Goal: Information Seeking & Learning: Understand process/instructions

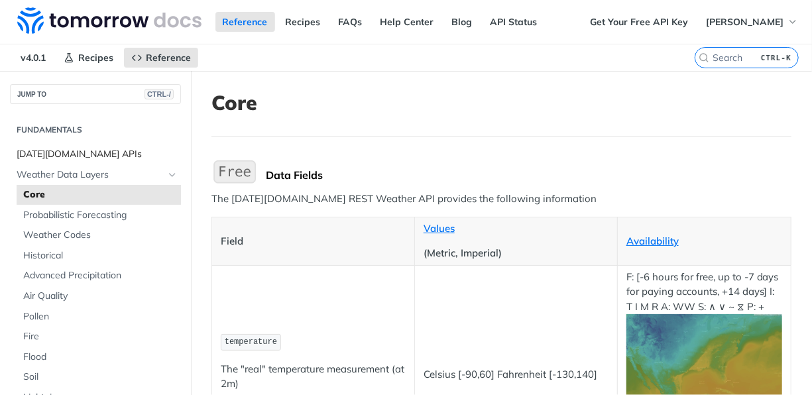
click at [39, 151] on span "[DATE][DOMAIN_NAME] APIs" at bounding box center [97, 154] width 161 height 13
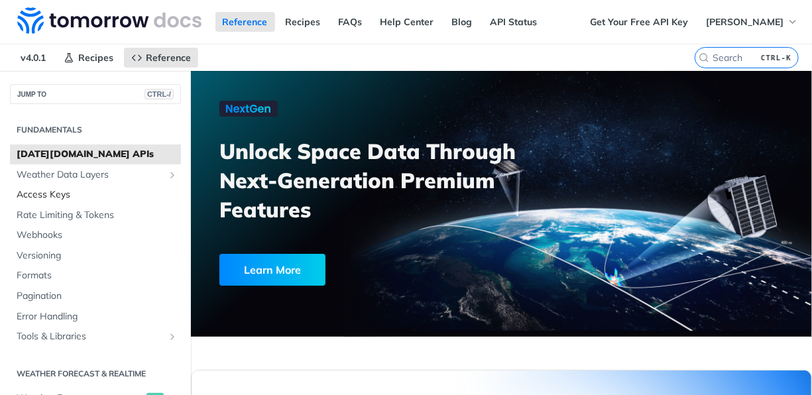
click at [40, 194] on span "Access Keys" at bounding box center [97, 194] width 161 height 13
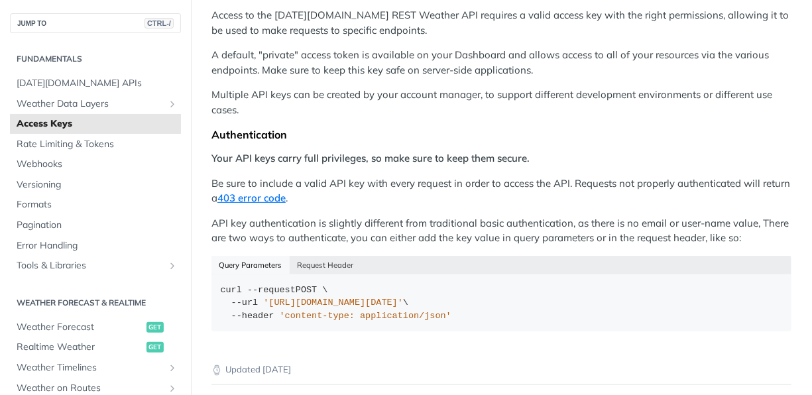
scroll to position [197, 0]
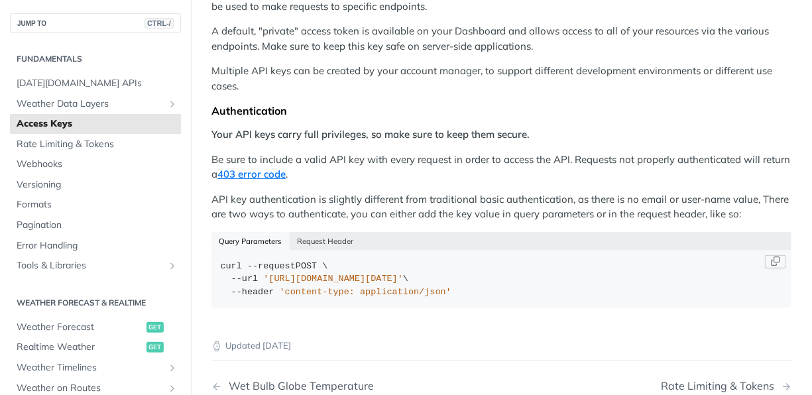
click at [365, 275] on span "'[URL][DOMAIN_NAME][DATE]'" at bounding box center [333, 279] width 140 height 10
click at [336, 237] on button "Request Header" at bounding box center [326, 241] width 72 height 19
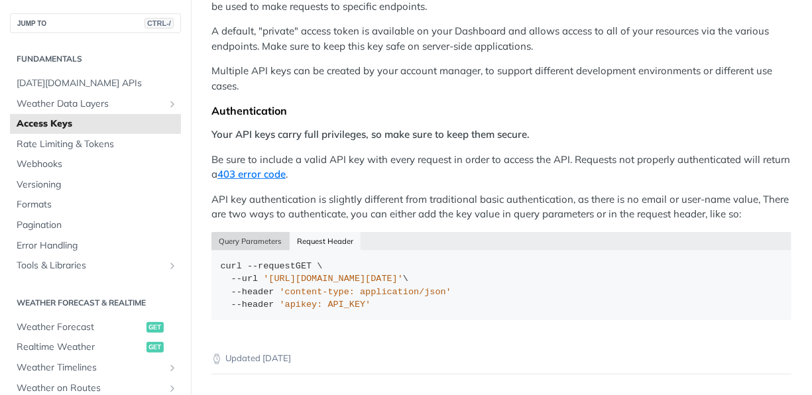
click at [264, 237] on button "Query Parameters" at bounding box center [251, 241] width 78 height 19
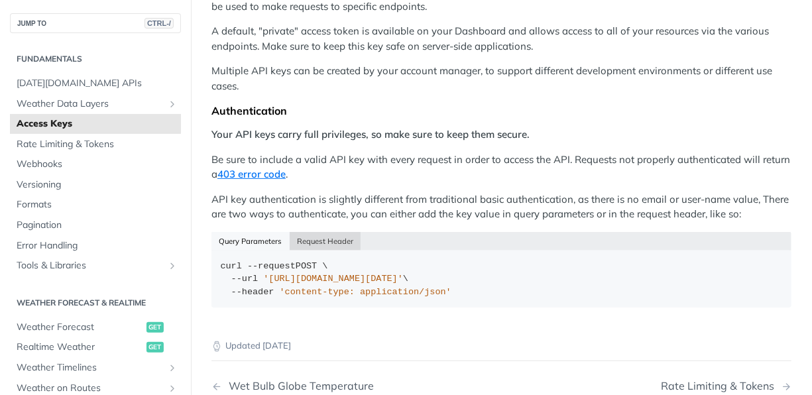
click at [316, 237] on button "Request Header" at bounding box center [326, 241] width 72 height 19
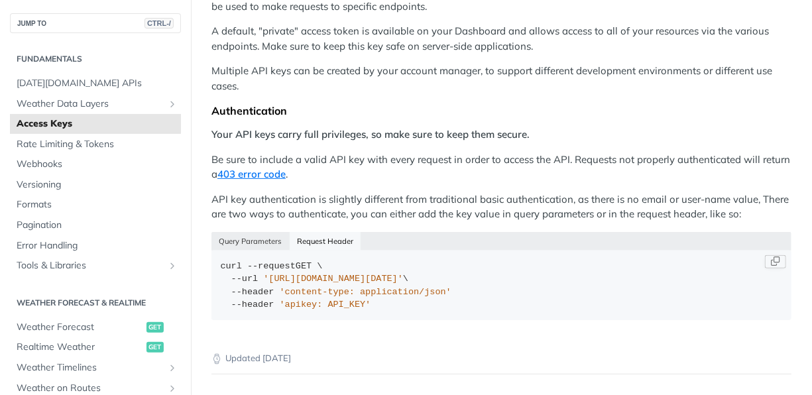
drag, startPoint x: 263, startPoint y: 276, endPoint x: 441, endPoint y: 282, distance: 178.5
click at [403, 282] on span "'[URL][DOMAIN_NAME][DATE]'" at bounding box center [333, 279] width 140 height 10
drag, startPoint x: 441, startPoint y: 282, endPoint x: 382, endPoint y: 277, distance: 59.3
copy span "[URL][DOMAIN_NAME][DATE]"
click at [516, 275] on div "curl --request GET \ --url '[URL][DOMAIN_NAME][DATE]' \ --header 'content-type:…" at bounding box center [502, 286] width 562 height 52
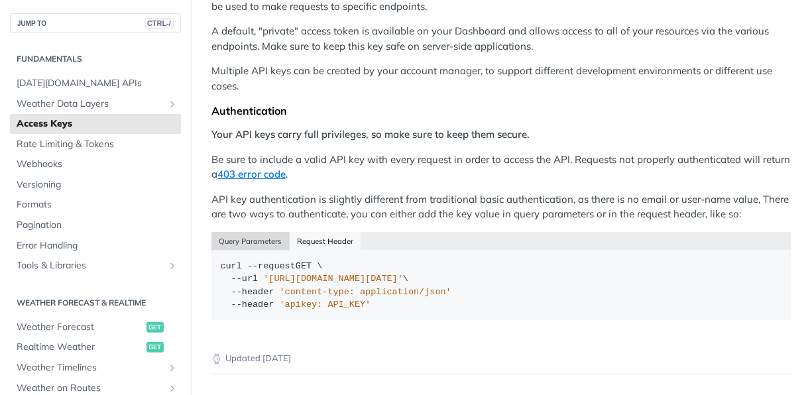
click at [271, 237] on button "Query Parameters" at bounding box center [251, 241] width 78 height 19
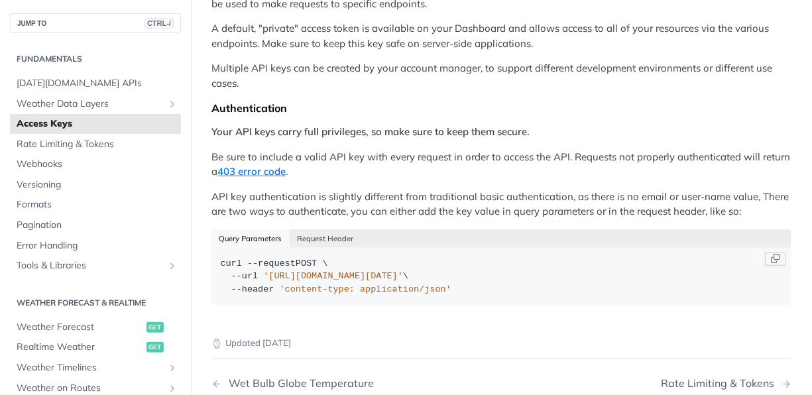
scroll to position [164, 0]
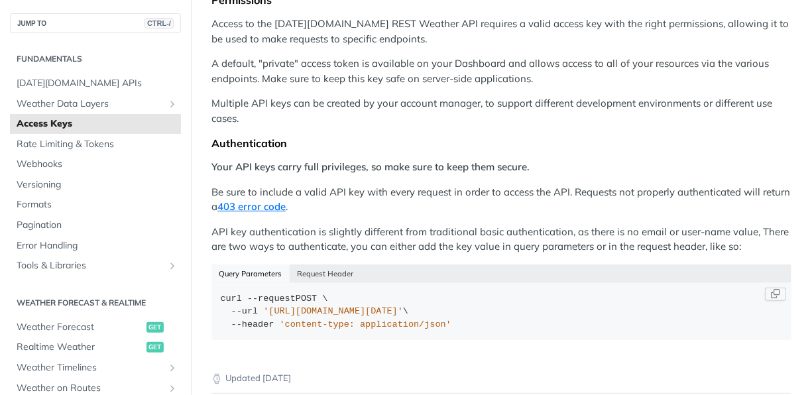
click at [547, 267] on div "Query Parameters Request Header" at bounding box center [502, 274] width 580 height 19
click at [208, 229] on article "Access Keys Permissions Access to the [DATE][DOMAIN_NAME] REST Weather API requ…" at bounding box center [501, 222] width 621 height 633
drag, startPoint x: 211, startPoint y: 230, endPoint x: 249, endPoint y: 231, distance: 37.8
click at [249, 231] on article "Access Keys Permissions Access to the [DATE][DOMAIN_NAME] REST Weather API requ…" at bounding box center [501, 222] width 621 height 633
click at [556, 215] on div "Permissions Access to the [DATE][DOMAIN_NAME] REST Weather API requires a valid…" at bounding box center [502, 171] width 580 height 356
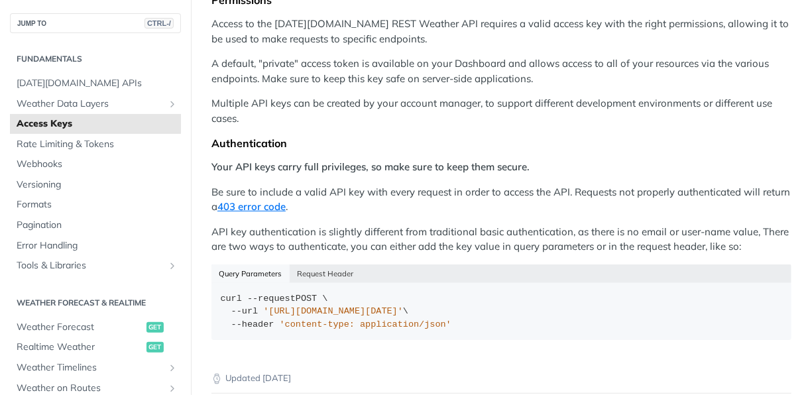
drag, startPoint x: 556, startPoint y: 215, endPoint x: 602, endPoint y: 242, distance: 52.7
click at [602, 242] on p "API key authentication is slightly different from traditional basic authenticat…" at bounding box center [502, 240] width 580 height 30
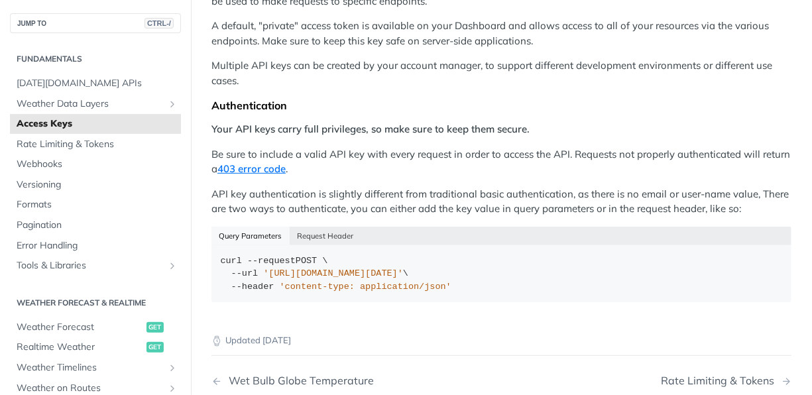
scroll to position [202, 0]
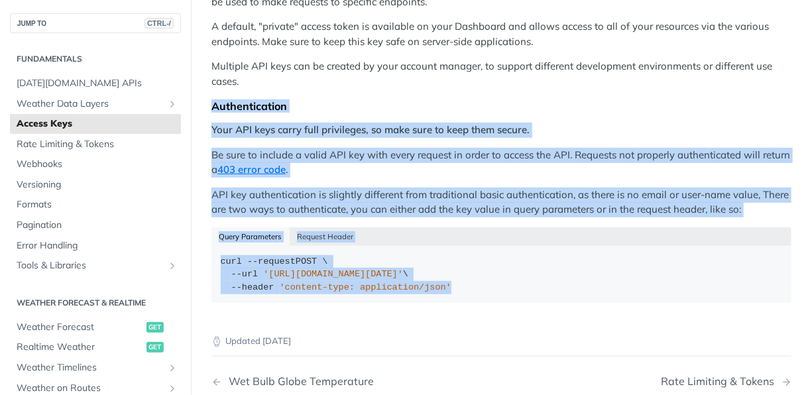
drag, startPoint x: 214, startPoint y: 106, endPoint x: 533, endPoint y: 307, distance: 376.5
click at [533, 307] on div "Permissions Access to the [DATE][DOMAIN_NAME] REST Weather API requires a valid…" at bounding box center [502, 134] width 580 height 356
copy div "Authentication Your API keys carry full privileges, so make sure to keep them s…"
